Goal: Transaction & Acquisition: Purchase product/service

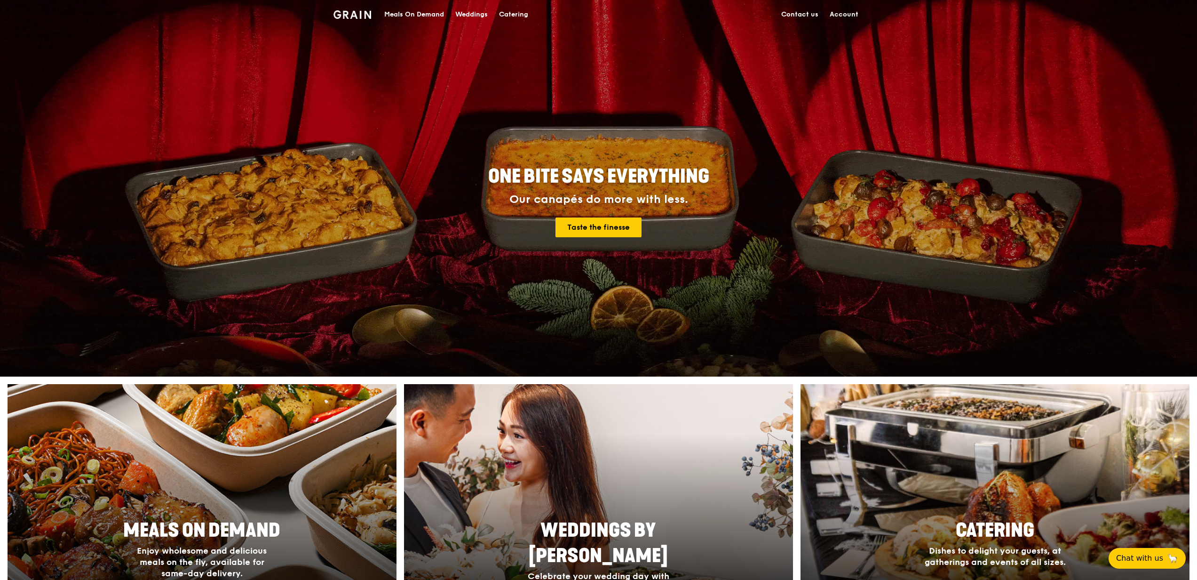
click at [167, 484] on div at bounding box center [202, 508] width 428 height 273
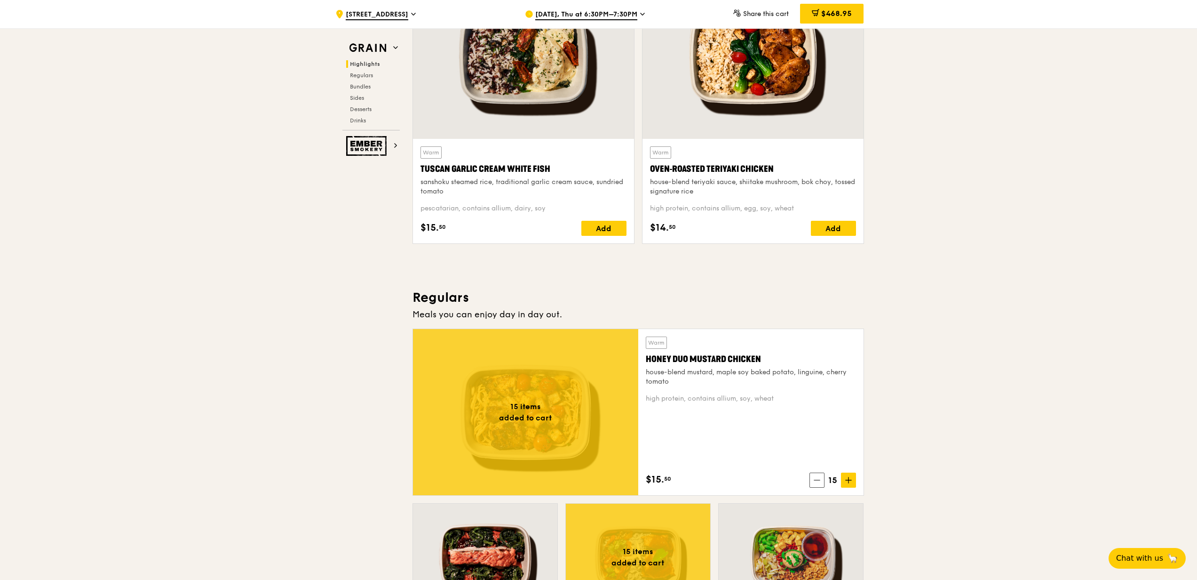
scroll to position [376, 0]
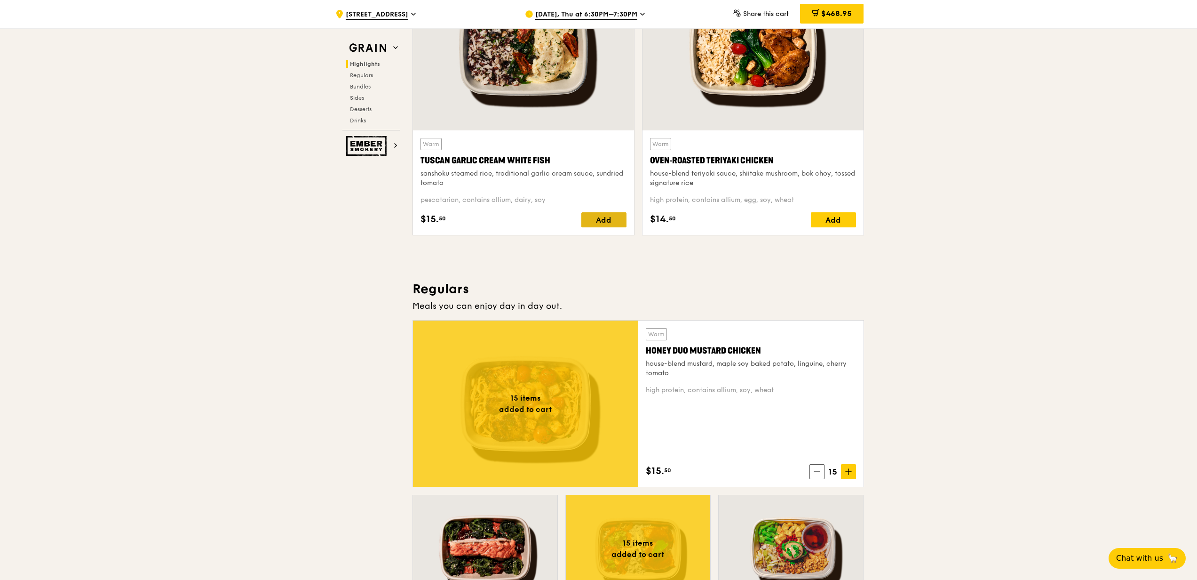
click at [598, 223] on div "Add" at bounding box center [603, 219] width 45 height 15
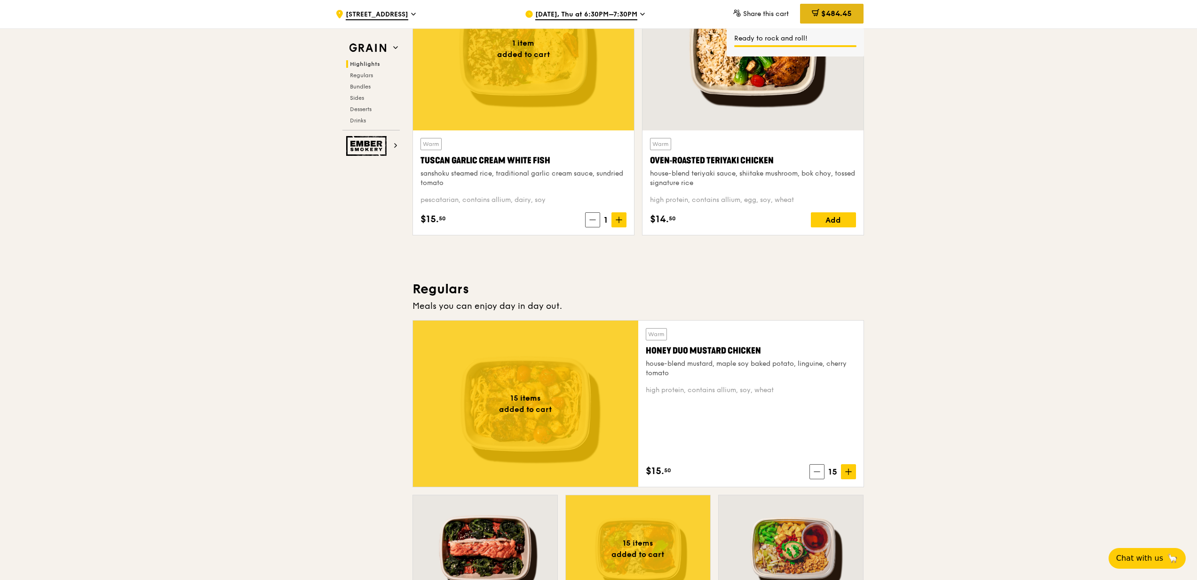
click at [832, 11] on span "$484.45" at bounding box center [836, 13] width 31 height 9
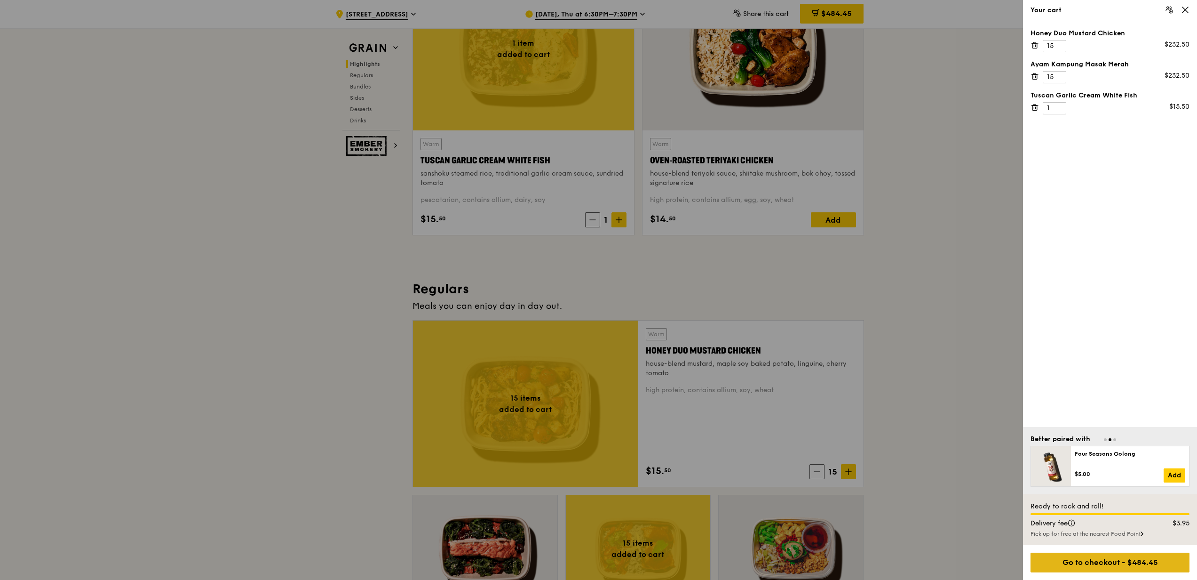
click at [1051, 568] on div "Go to checkout - $484.45" at bounding box center [1110, 562] width 159 height 20
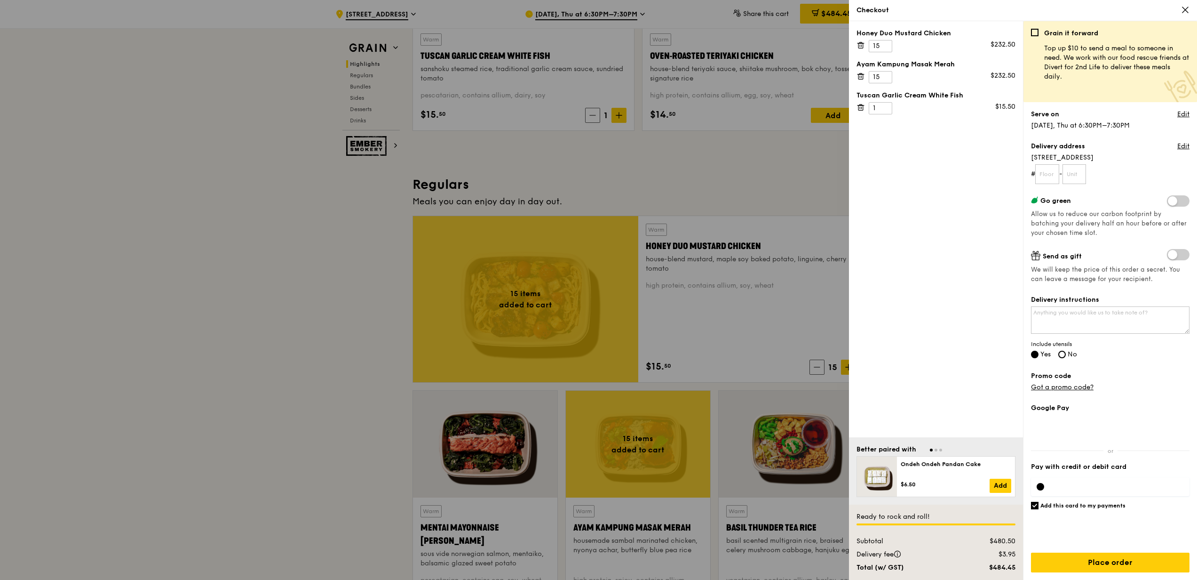
scroll to position [501, 0]
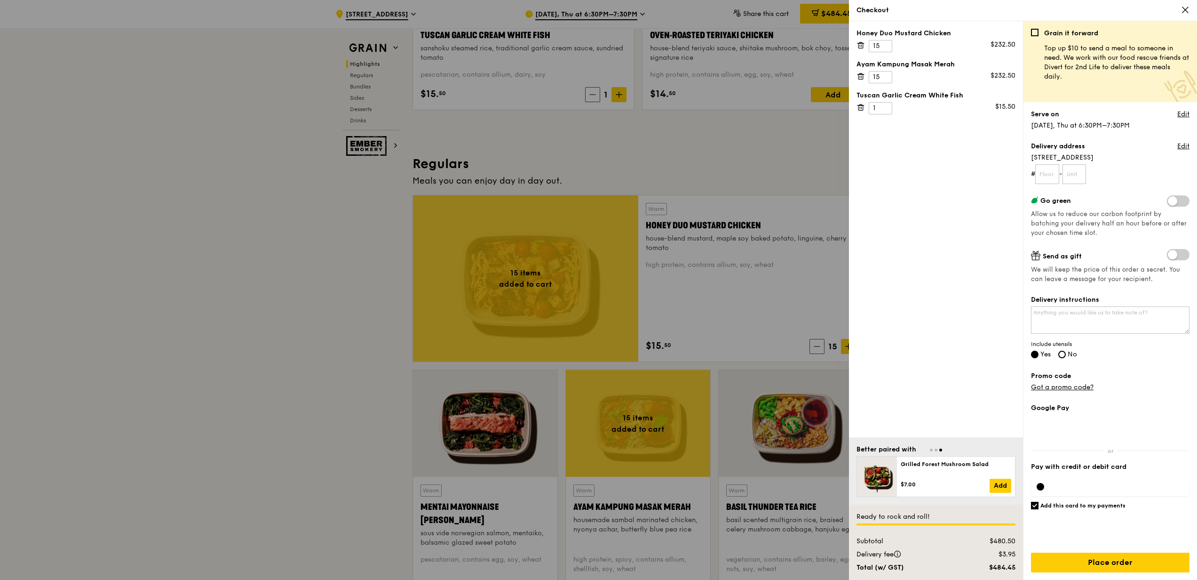
click at [1176, 113] on div "Serve on Edit" at bounding box center [1110, 115] width 159 height 11
click at [1189, 113] on link "Edit" at bounding box center [1184, 114] width 12 height 9
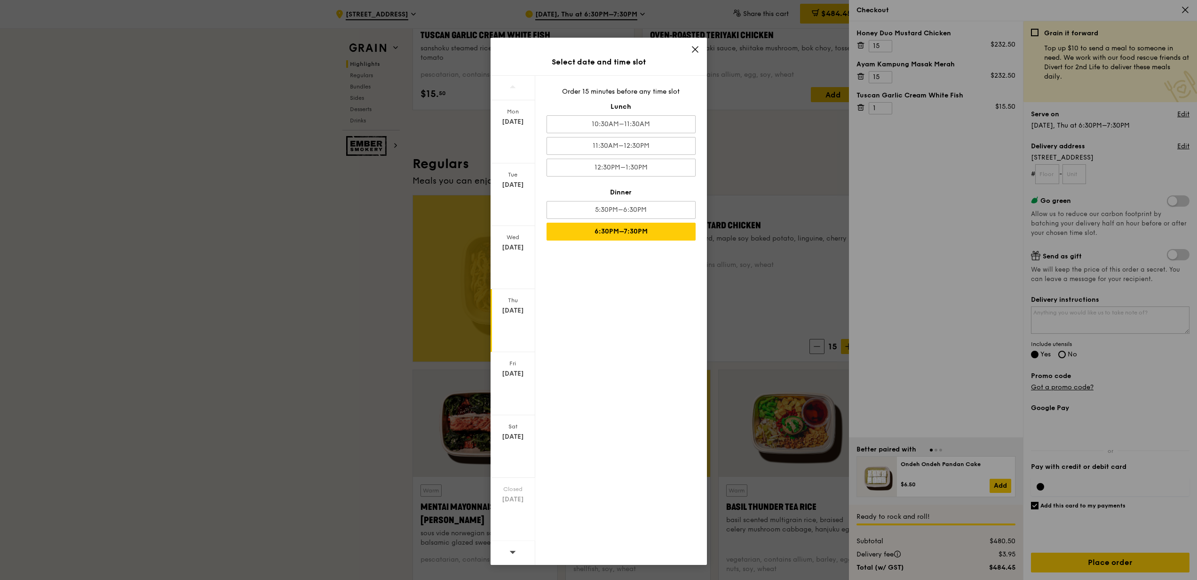
click at [783, 167] on div "Select date and time slot Mon Aug 25 Tue Aug 26 Wed Aug 27 Thu Aug 28 Fri Aug 2…" at bounding box center [598, 290] width 1197 height 580
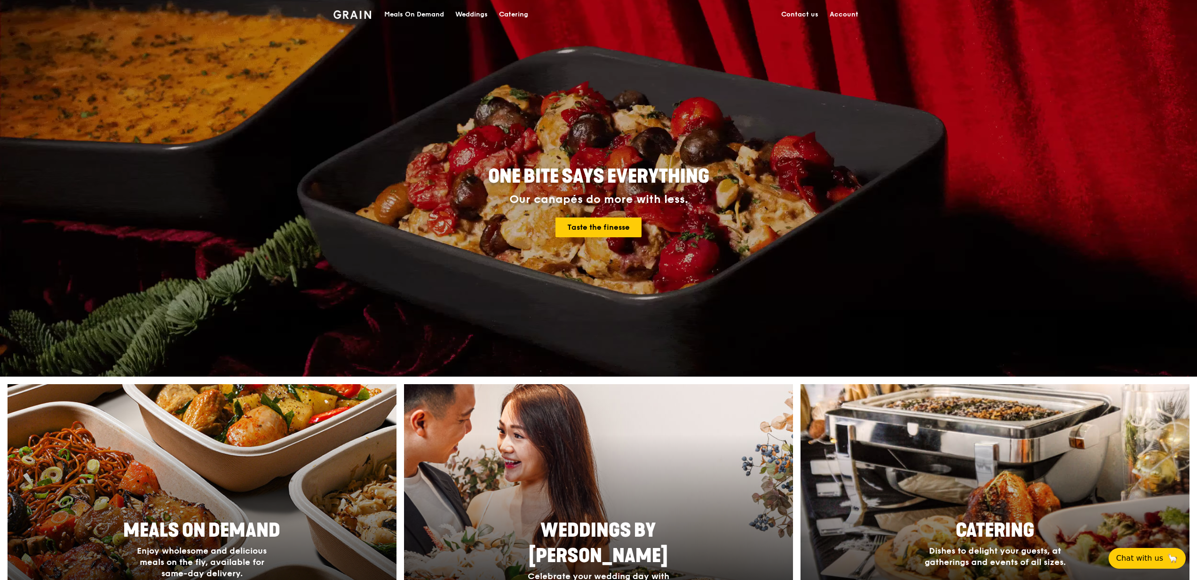
click at [303, 435] on div at bounding box center [202, 508] width 428 height 273
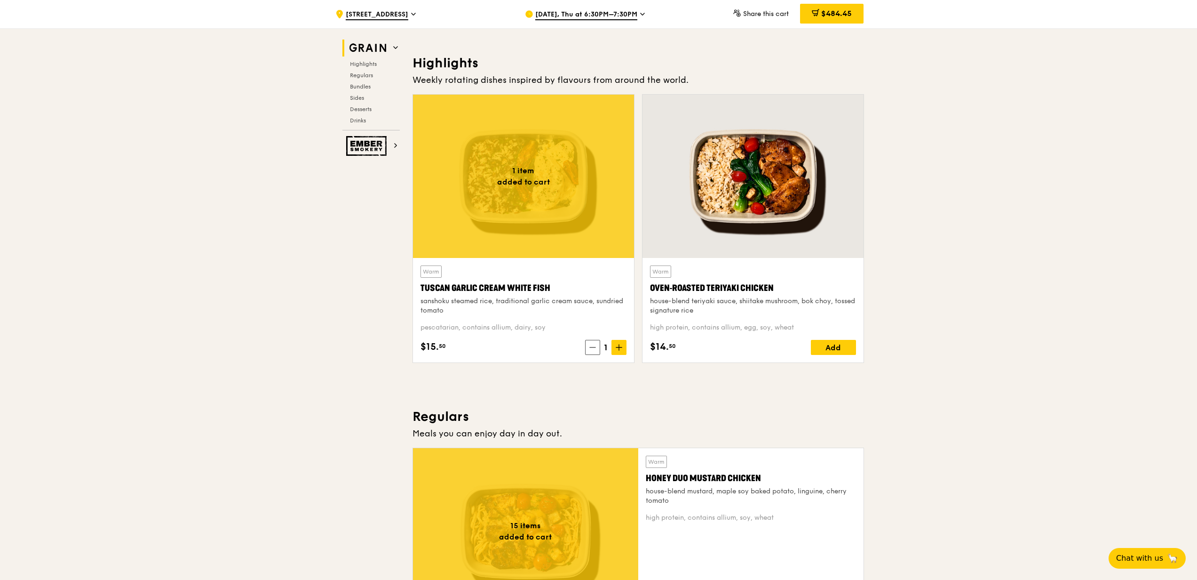
scroll to position [250, 0]
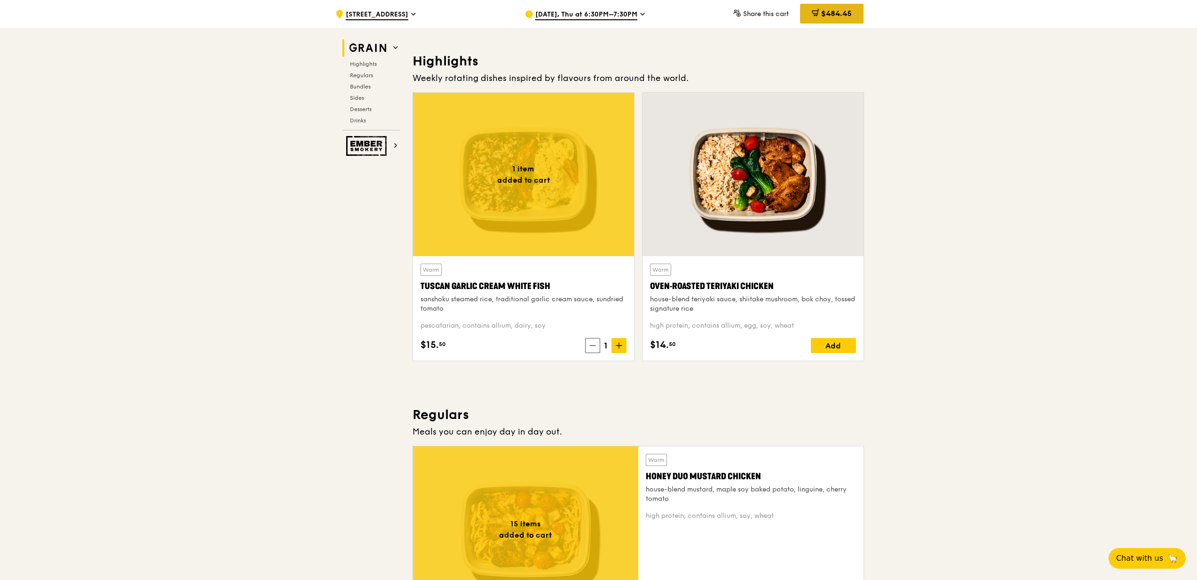
click at [827, 9] on span "$484.45" at bounding box center [836, 13] width 31 height 9
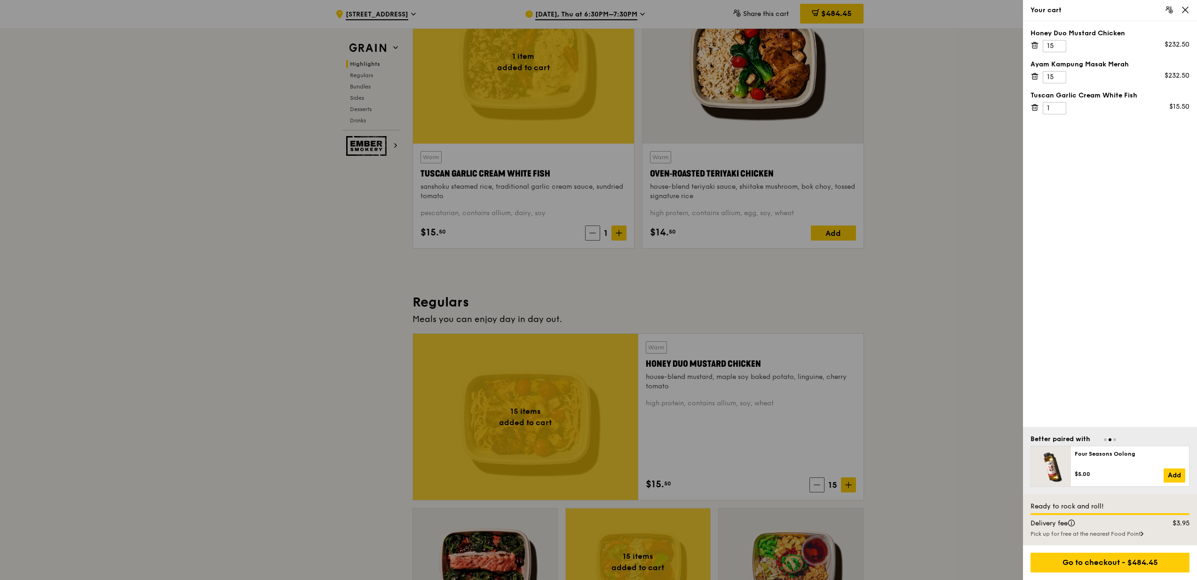
scroll to position [501, 0]
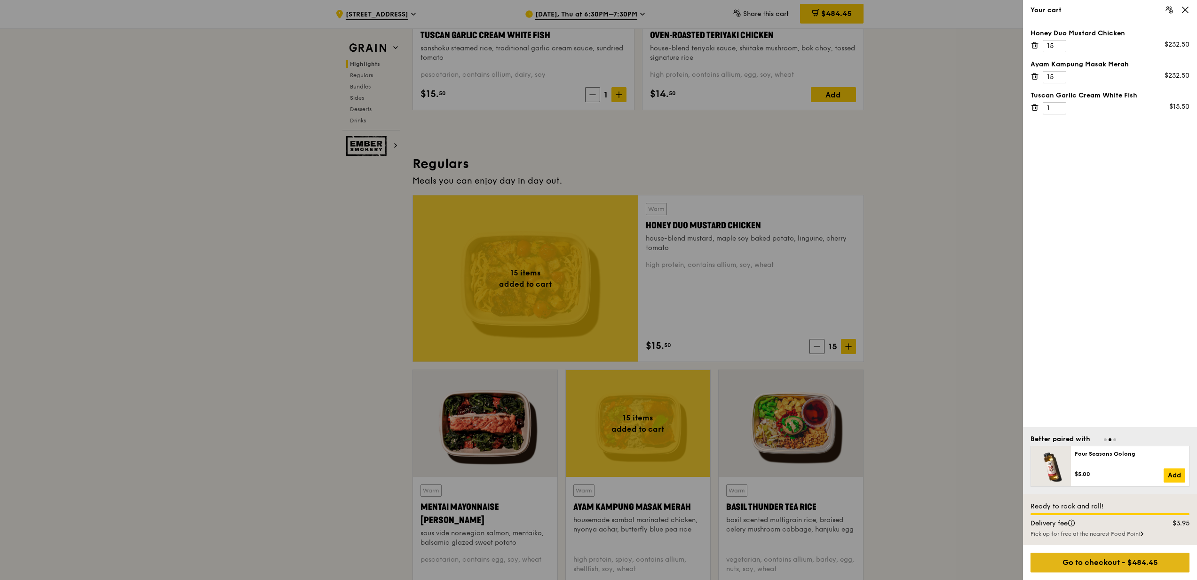
click at [1101, 555] on div "Go to checkout - $484.45" at bounding box center [1110, 562] width 159 height 20
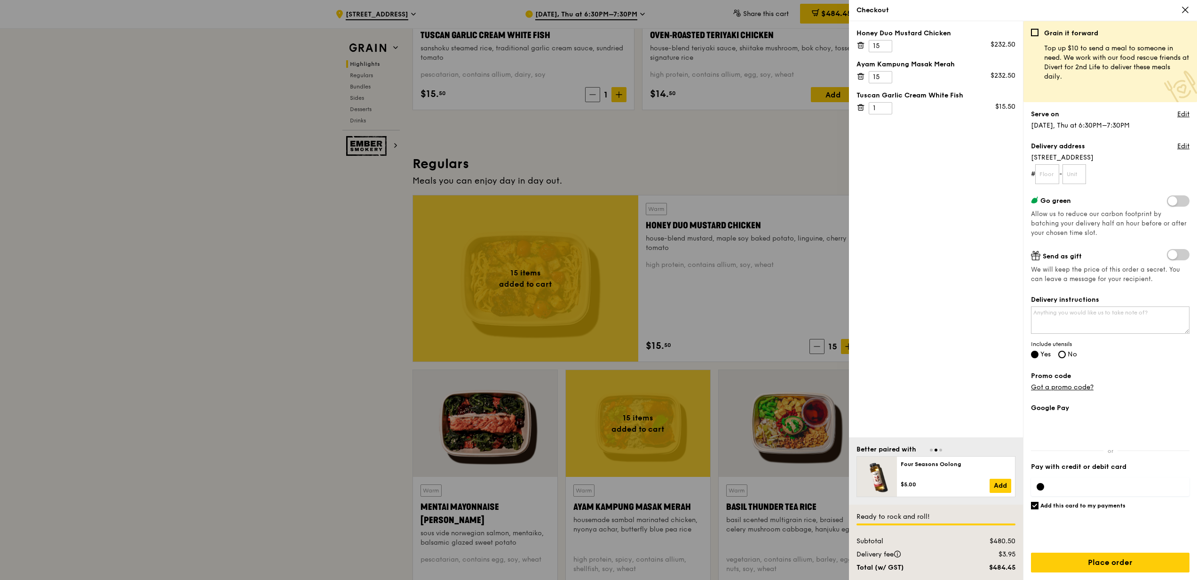
click at [746, 157] on div at bounding box center [598, 290] width 1197 height 580
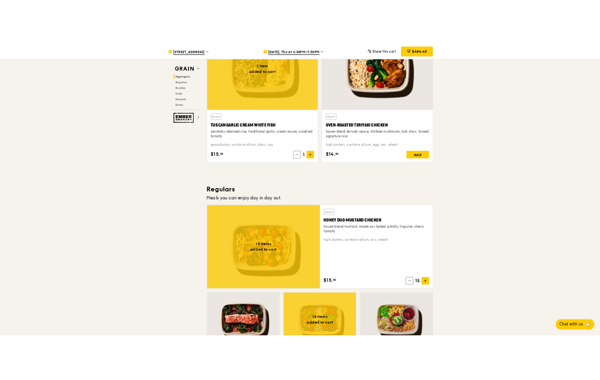
scroll to position [313, 0]
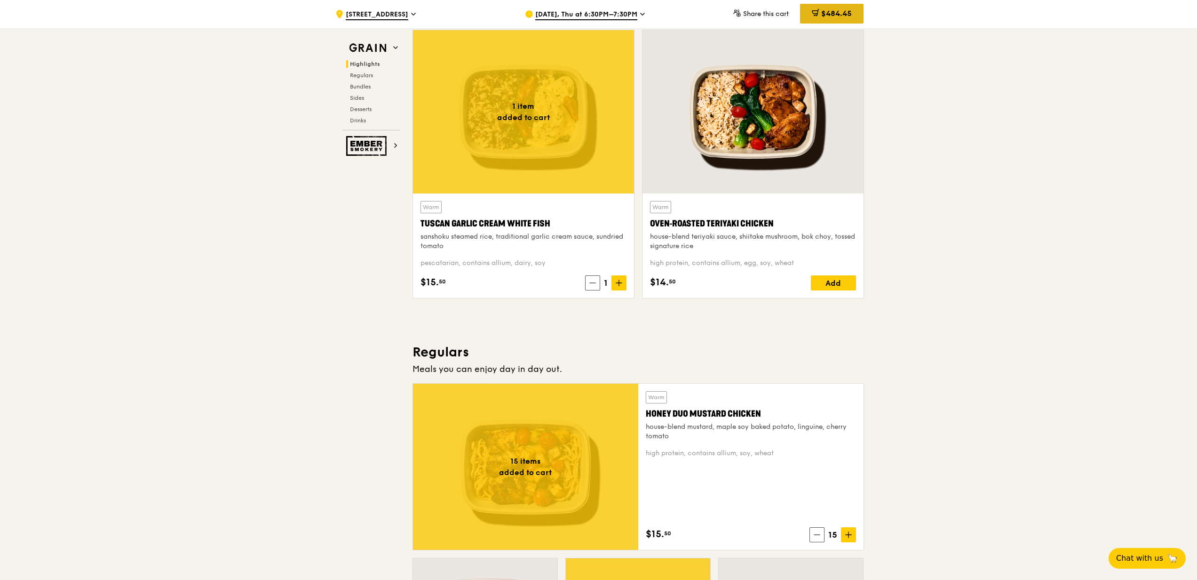
click at [813, 12] on icon at bounding box center [816, 13] width 8 height 8
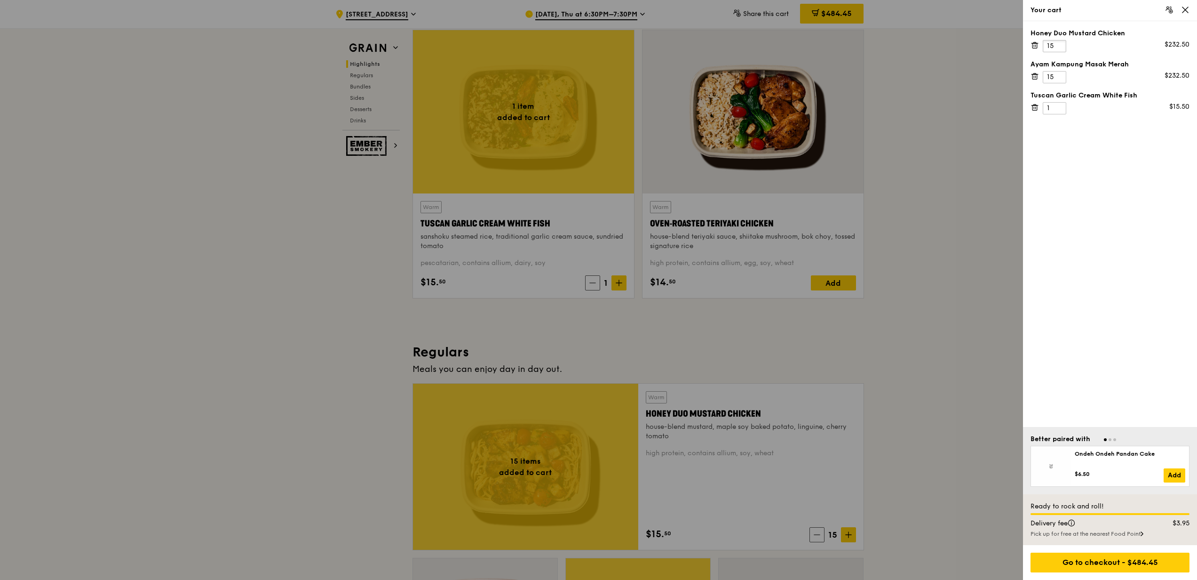
drag, startPoint x: 1060, startPoint y: 48, endPoint x: 1028, endPoint y: 46, distance: 31.6
click at [1027, 45] on div "Honey Duo Mustard Chicken 15 $232.50 Ayam [GEOGRAPHIC_DATA] 15 $232.50 Tuscan G…" at bounding box center [1110, 224] width 174 height 406
click at [1038, 76] on icon at bounding box center [1035, 76] width 8 height 8
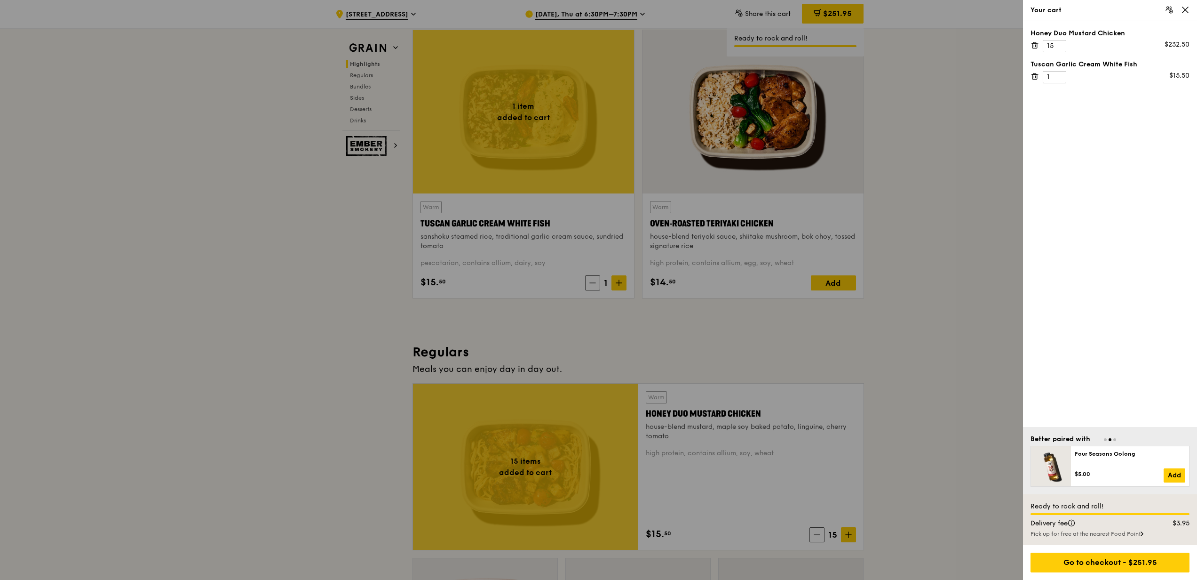
click at [1035, 73] on icon at bounding box center [1035, 73] width 2 height 1
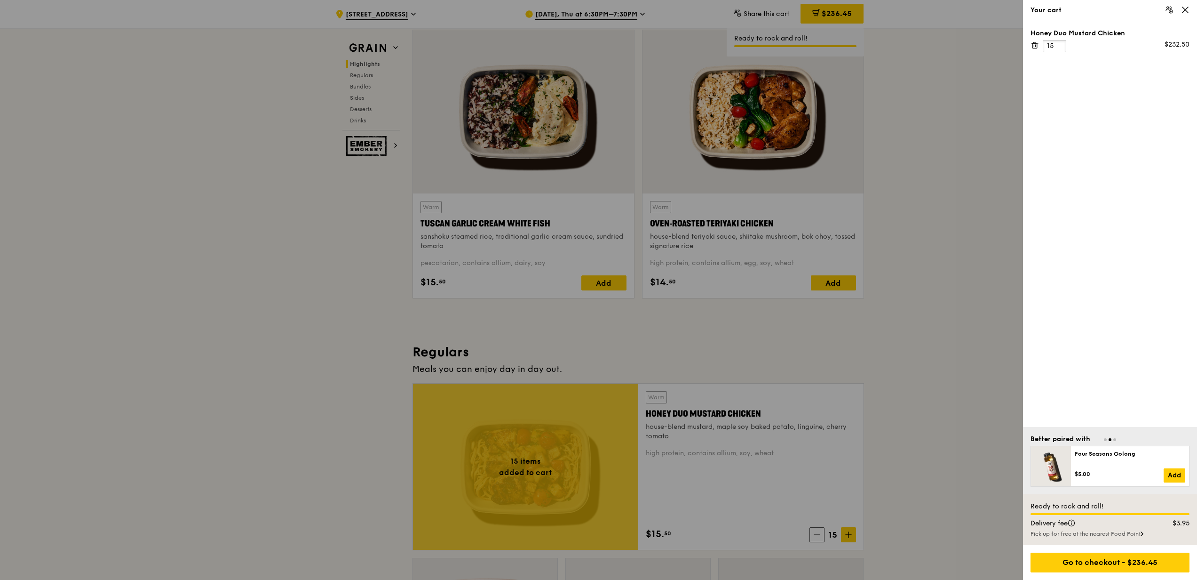
drag, startPoint x: 1060, startPoint y: 46, endPoint x: 1034, endPoint y: 46, distance: 26.3
click at [1032, 45] on div "Honey Duo Mustard Chicken 15 $232.50" at bounding box center [1110, 41] width 159 height 24
type input "47"
click at [1051, 559] on div "Go to checkout - $732.45" at bounding box center [1110, 562] width 159 height 20
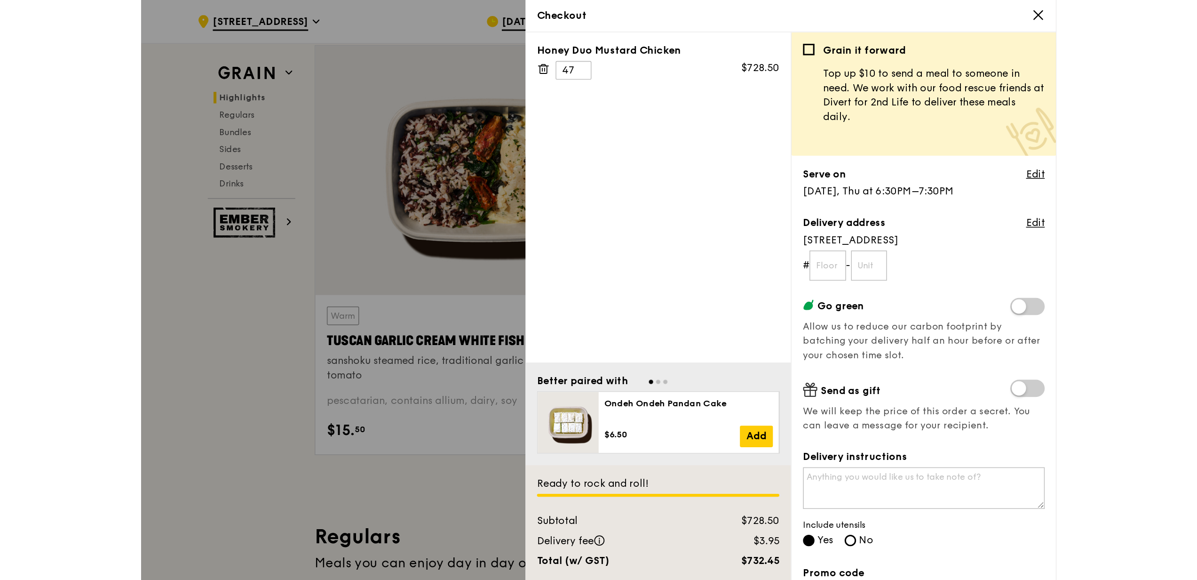
scroll to position [313, 0]
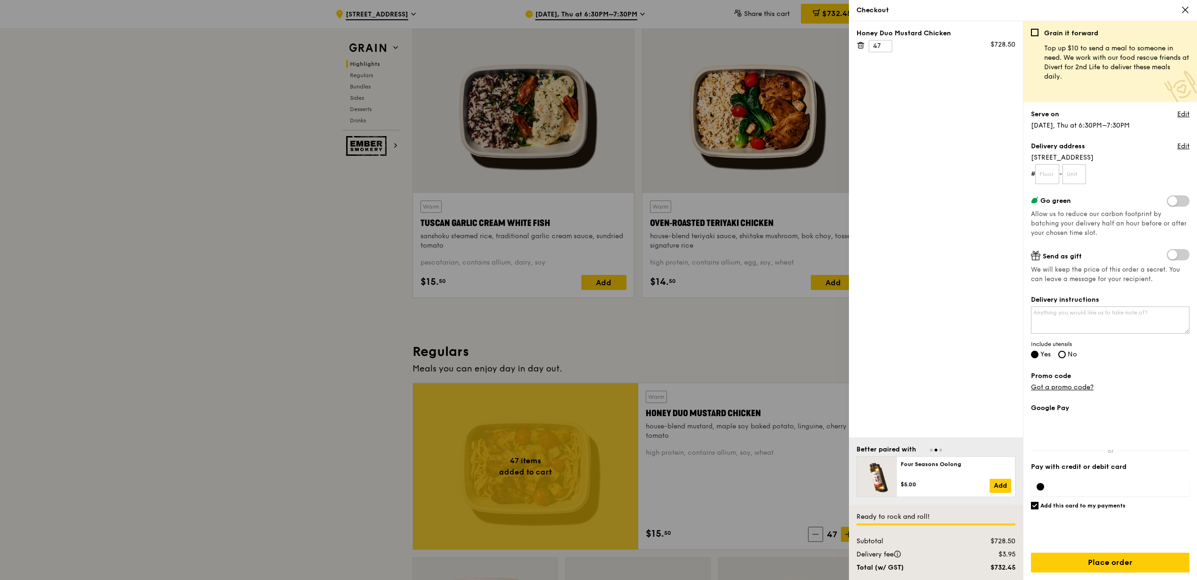
click at [1189, 10] on icon at bounding box center [1185, 10] width 8 height 8
